Goal: Transaction & Acquisition: Purchase product/service

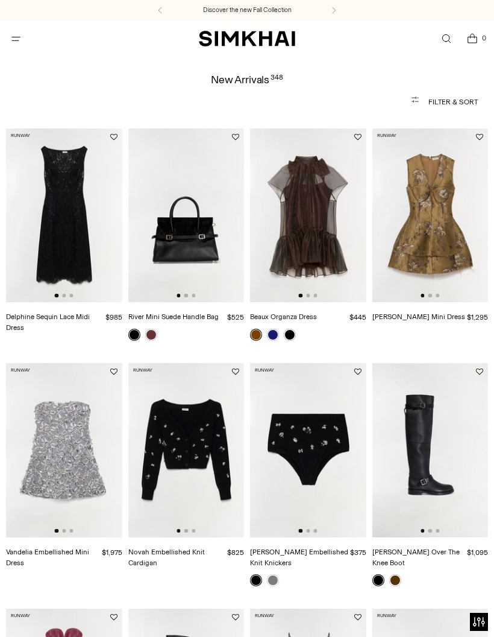
click at [416, 100] on icon "button" at bounding box center [418, 102] width 14 height 14
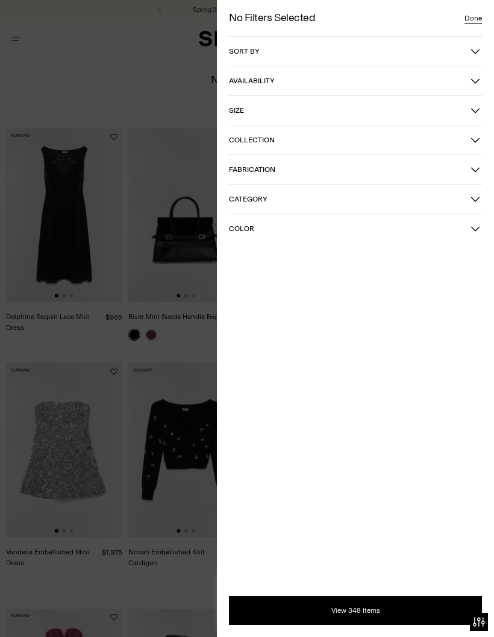
click at [474, 49] on icon "button" at bounding box center [476, 51] width 10 height 10
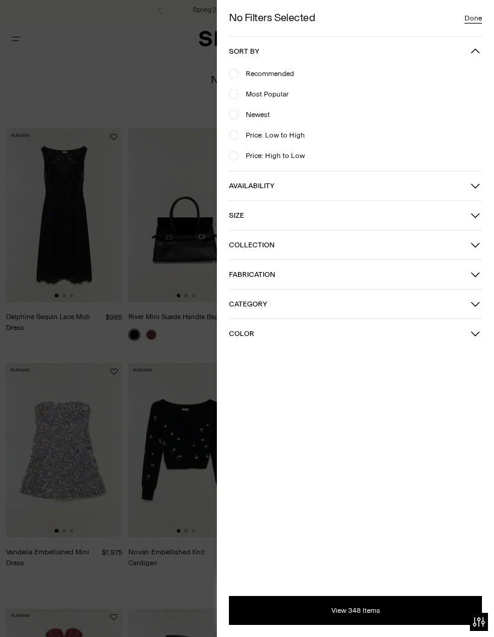
click at [260, 110] on span "Newest" at bounding box center [254, 114] width 31 height 11
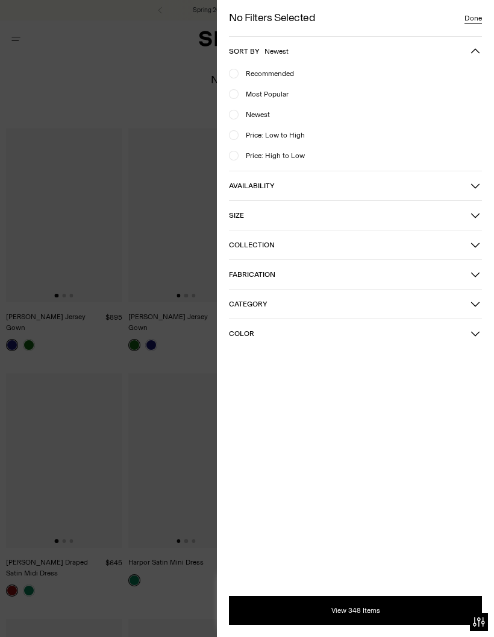
scroll to position [7, 0]
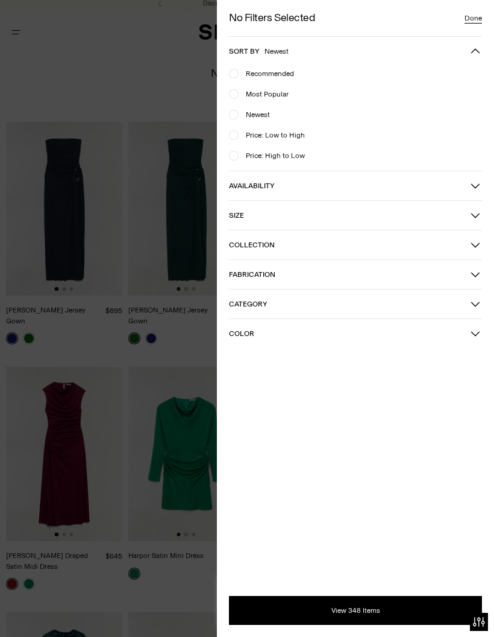
click at [351, 608] on button "View 348 Items" at bounding box center [355, 610] width 253 height 29
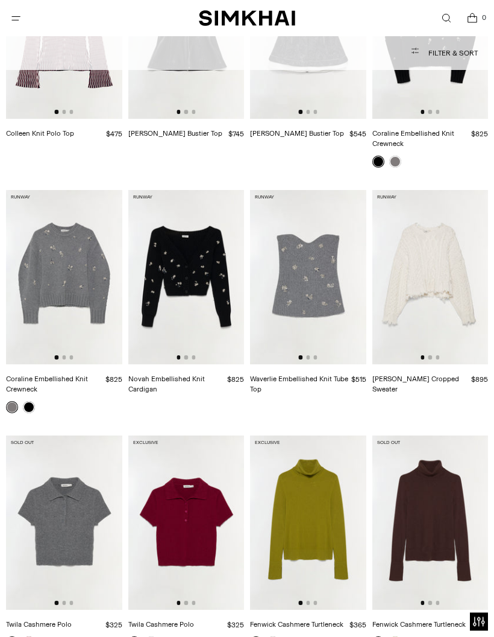
scroll to position [5178, 0]
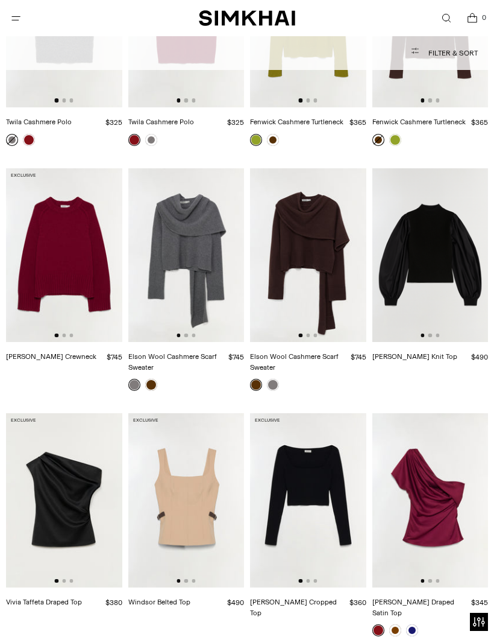
click at [333, 221] on img at bounding box center [308, 255] width 116 height 174
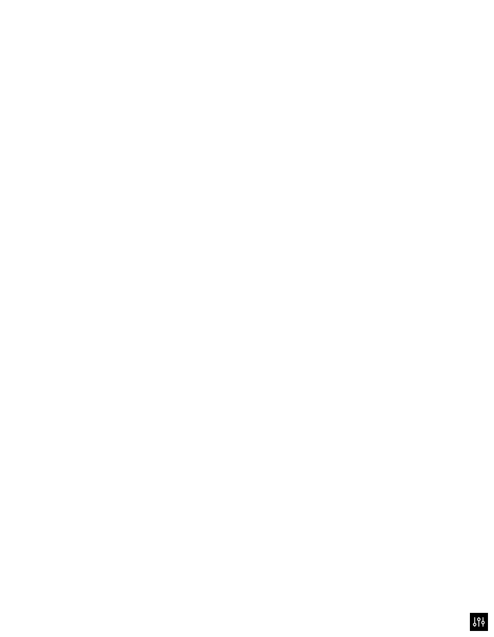
click at [341, 168] on img at bounding box center [308, 255] width 116 height 174
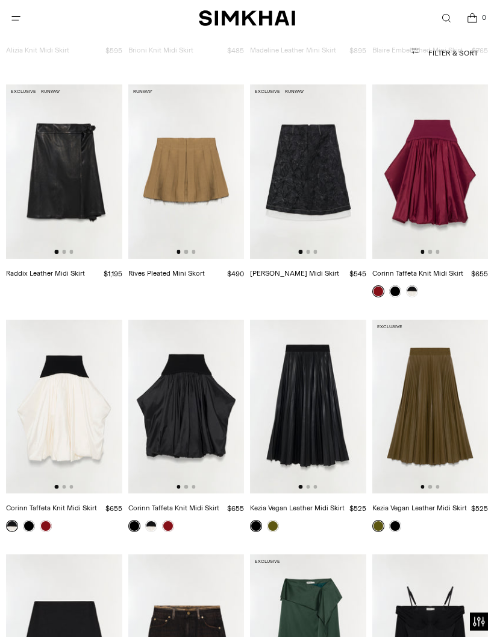
scroll to position [3843, 0]
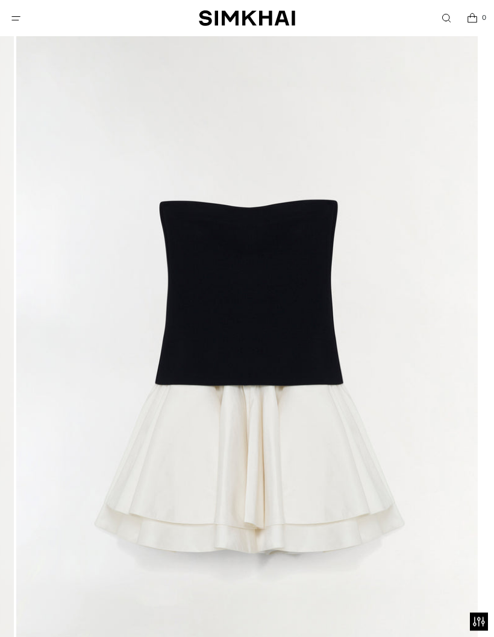
click at [320, 274] on img at bounding box center [247, 379] width 462 height 693
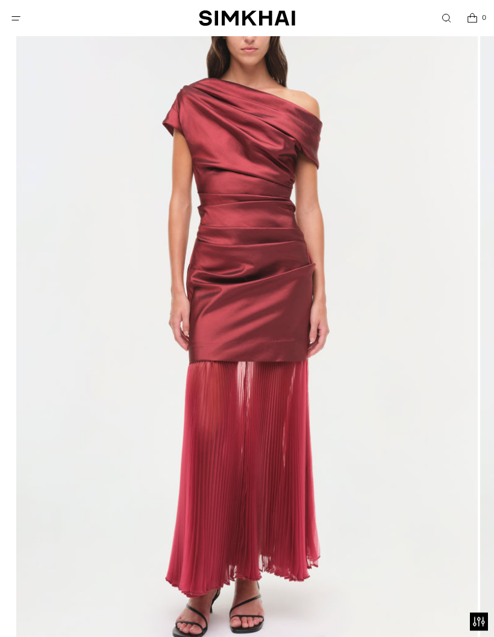
scroll to position [166, 0]
